Goal: Check status: Check status

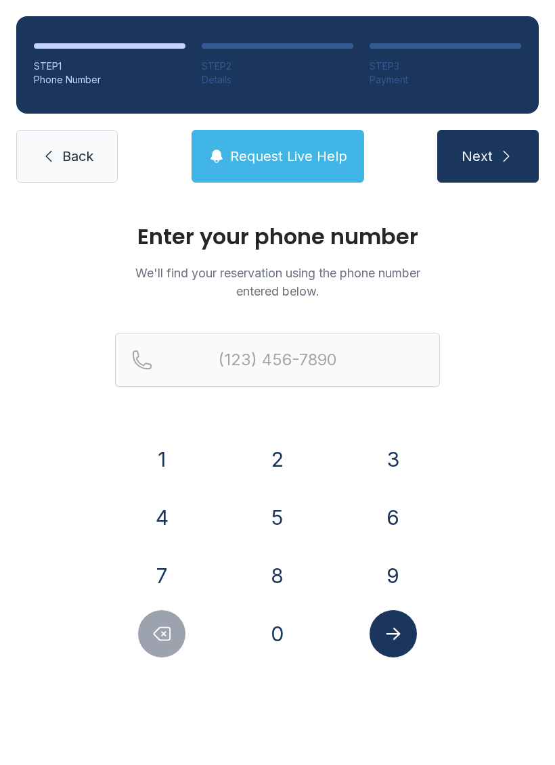
click at [154, 566] on button "7" at bounding box center [161, 575] width 47 height 47
click at [286, 519] on button "5" at bounding box center [277, 517] width 47 height 47
click at [135, 572] on div "7" at bounding box center [162, 575] width 94 height 47
click at [157, 570] on button "7" at bounding box center [161, 575] width 47 height 47
click at [397, 516] on button "6" at bounding box center [392, 517] width 47 height 47
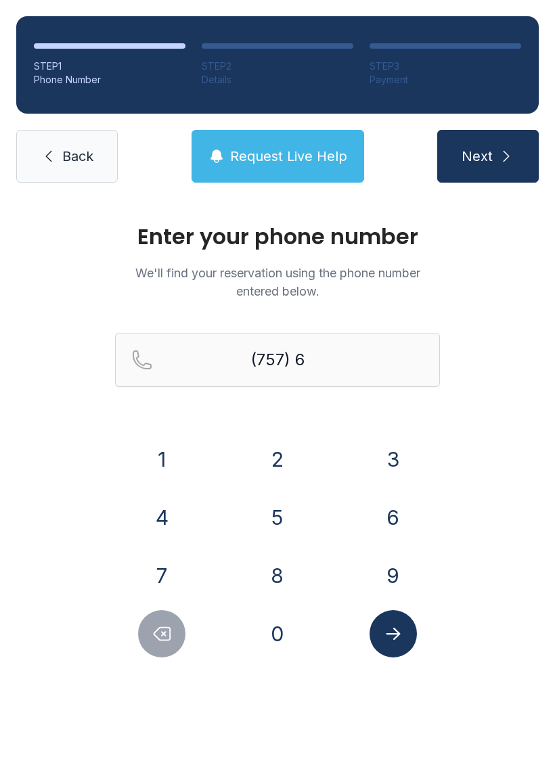
click at [402, 575] on button "9" at bounding box center [392, 575] width 47 height 47
click at [263, 461] on button "2" at bounding box center [277, 459] width 47 height 47
click at [152, 525] on button "4" at bounding box center [161, 517] width 47 height 47
click at [286, 565] on button "8" at bounding box center [277, 575] width 47 height 47
click at [380, 516] on button "6" at bounding box center [392, 517] width 47 height 47
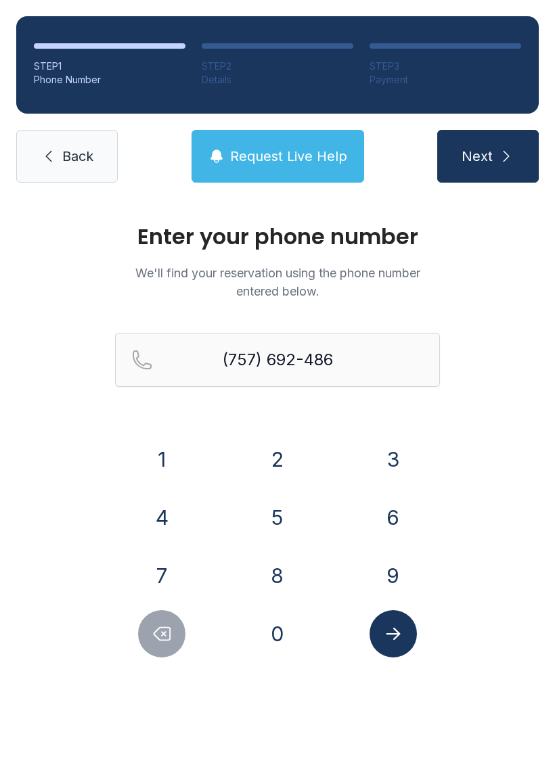
click at [270, 522] on button "5" at bounding box center [277, 517] width 47 height 47
type input "[PHONE_NUMBER]"
click at [405, 646] on button "Submit lookup form" at bounding box center [392, 633] width 47 height 47
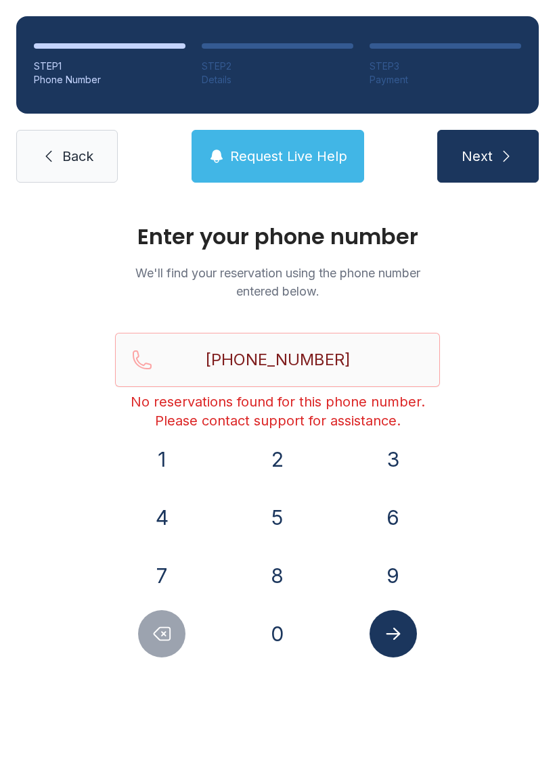
click at [245, 149] on span "Request Live Help" at bounding box center [288, 156] width 117 height 19
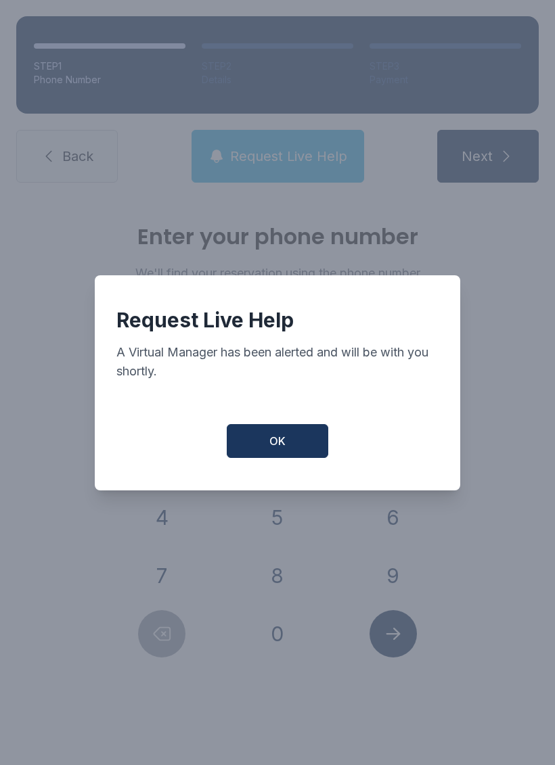
click at [265, 451] on button "OK" at bounding box center [277, 441] width 101 height 34
